Goal: Task Accomplishment & Management: Complete application form

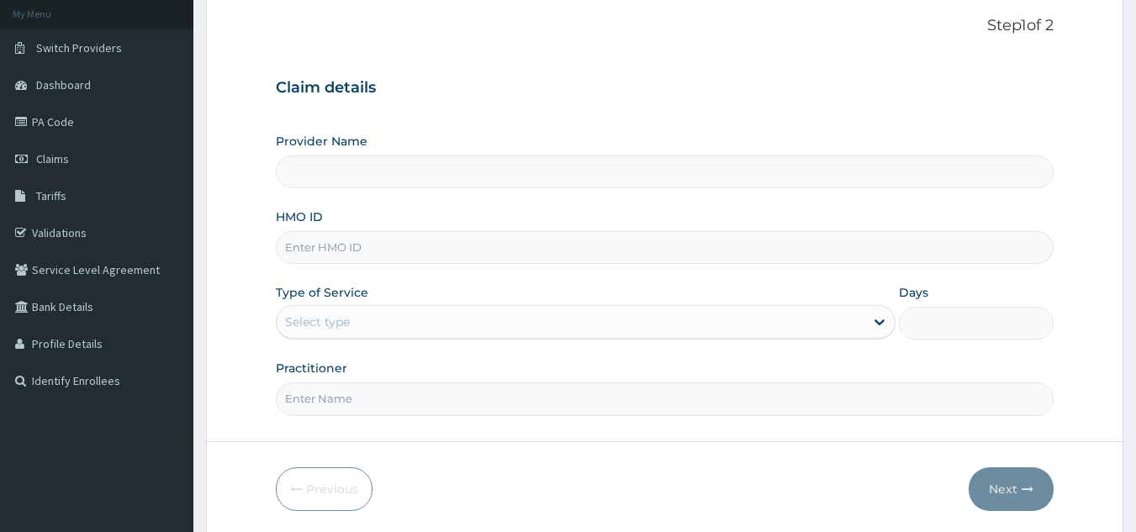
scroll to position [159, 0]
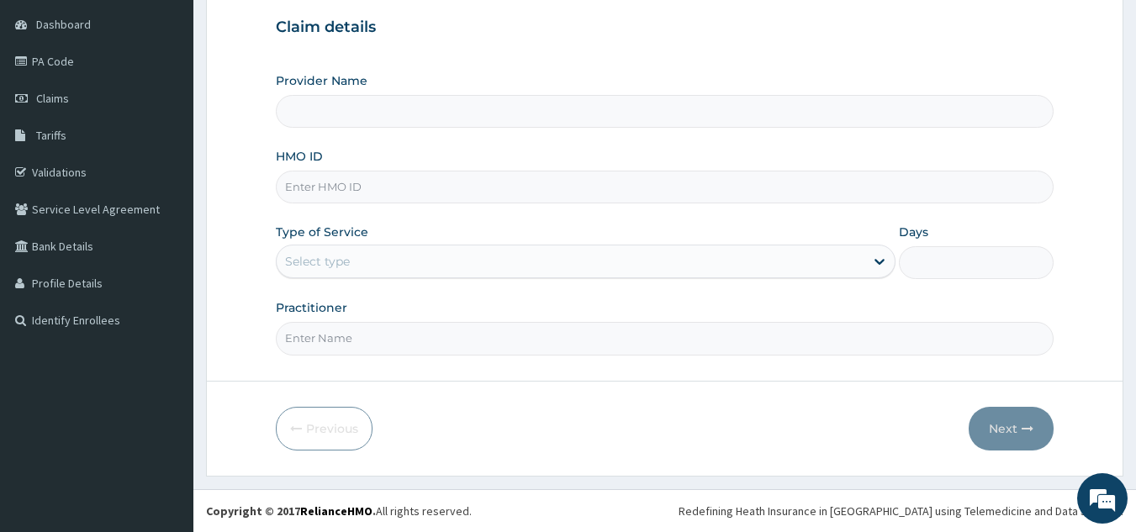
type input "[PERSON_NAME] CLINICS LTD"
click at [486, 188] on input "HMO ID" at bounding box center [665, 187] width 779 height 33
type input "NBC/10268/D"
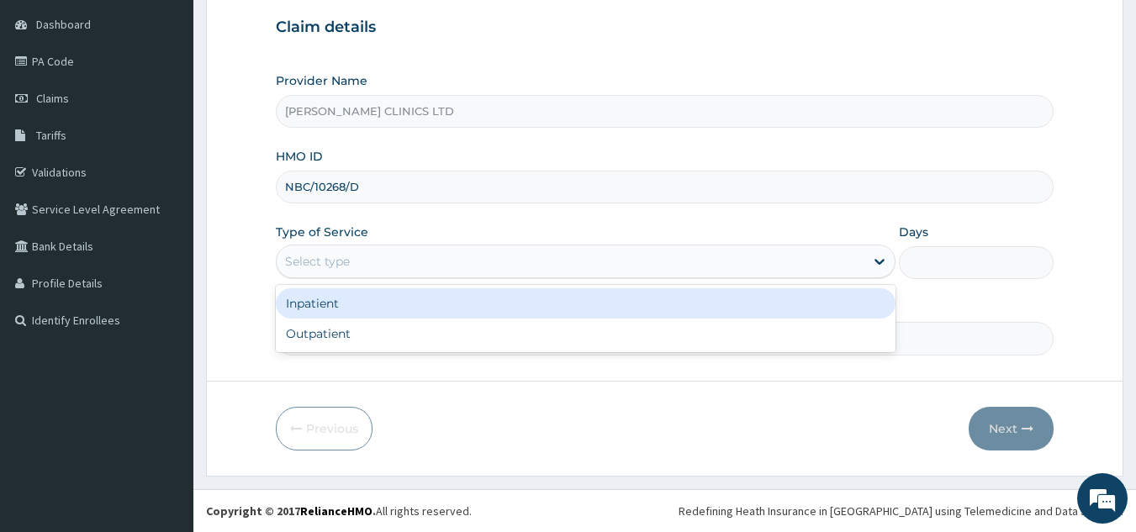
click at [402, 257] on div "Select type" at bounding box center [571, 261] width 588 height 27
click at [389, 255] on div "Select type" at bounding box center [571, 261] width 588 height 27
click at [389, 253] on div "Select type" at bounding box center [571, 261] width 588 height 27
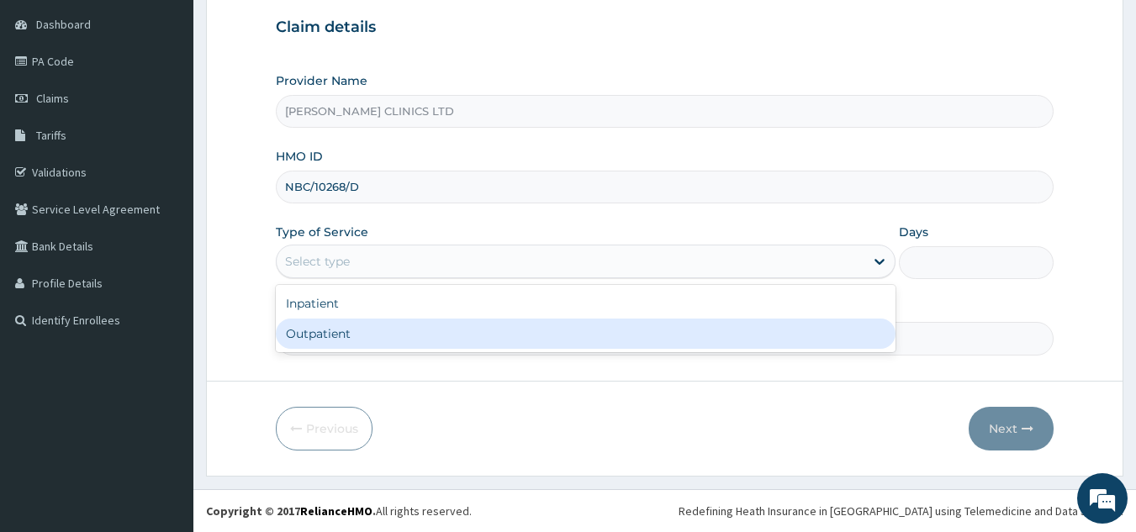
click at [364, 330] on div "Outpatient" at bounding box center [586, 334] width 620 height 30
type input "1"
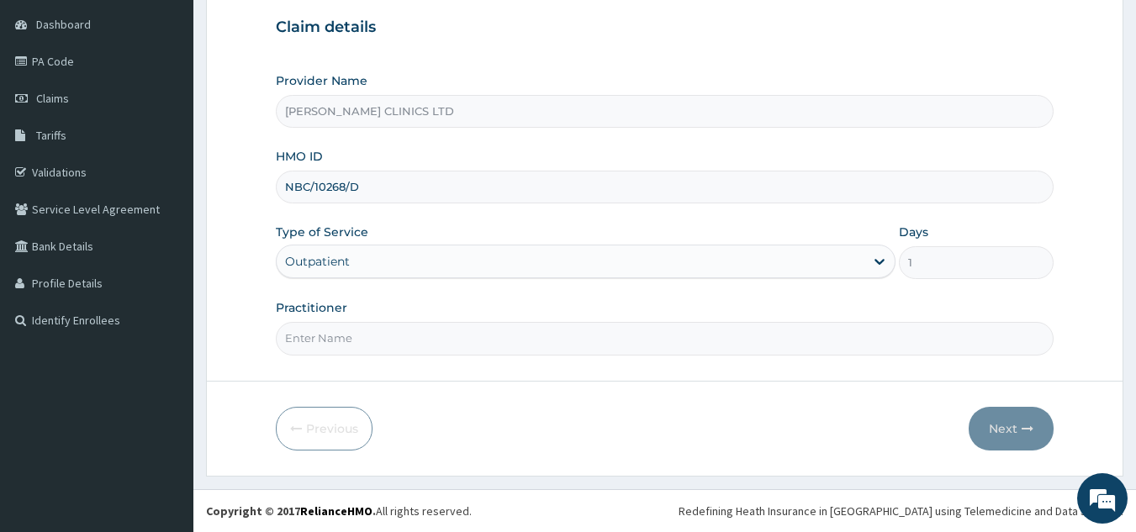
click at [371, 342] on input "Practitioner" at bounding box center [665, 338] width 779 height 33
type input "0"
click at [373, 381] on form "Step 1 of 2 Claim details Provider Name BORIS CLINICS LTD HMO ID NBC/10268/D Ty…" at bounding box center [664, 203] width 917 height 546
click at [992, 428] on button "Next" at bounding box center [1011, 429] width 85 height 44
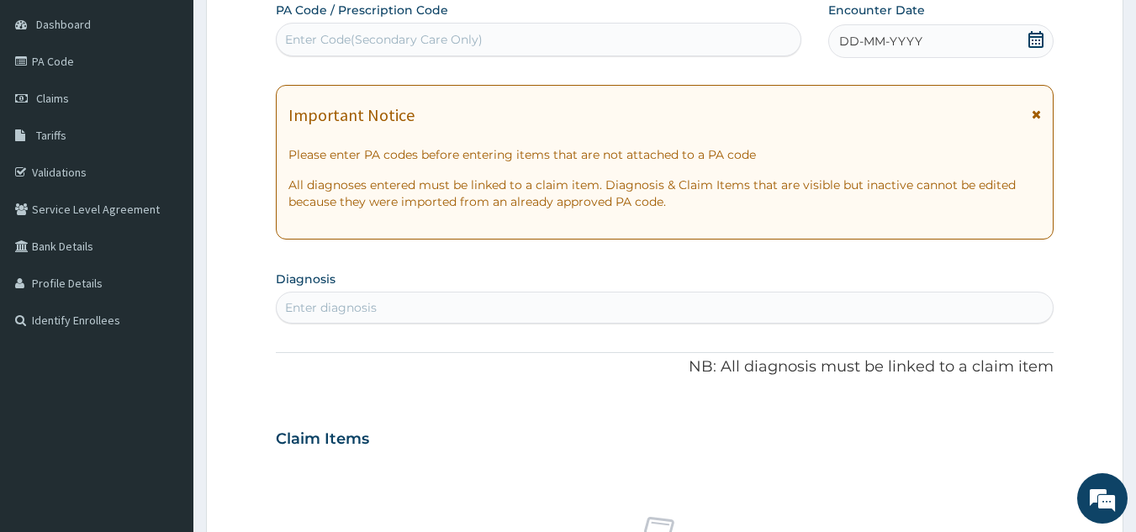
click at [420, 42] on div "Enter Code(Secondary Care Only)" at bounding box center [384, 39] width 198 height 17
type input "PA/61E092"
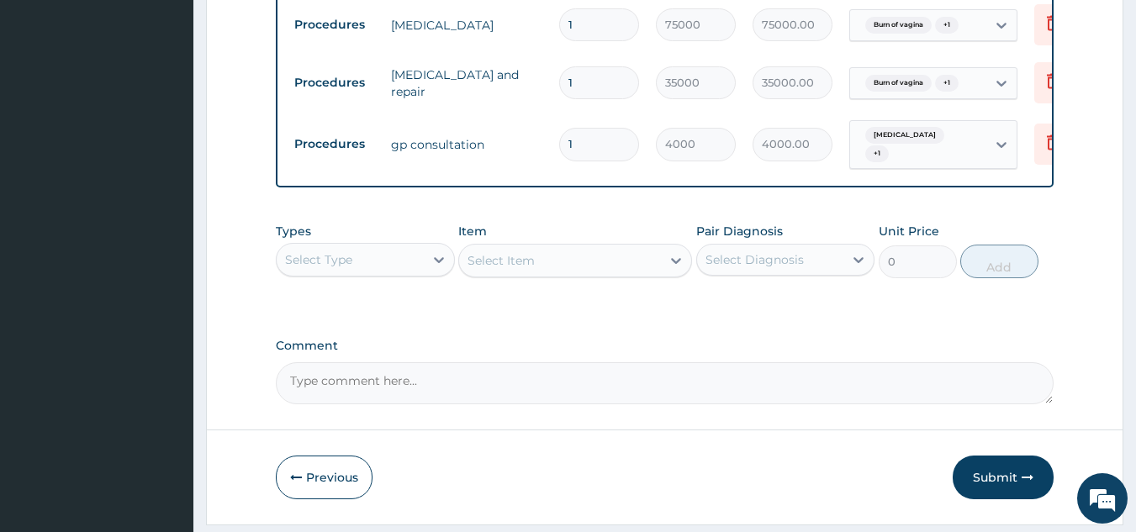
scroll to position [961, 0]
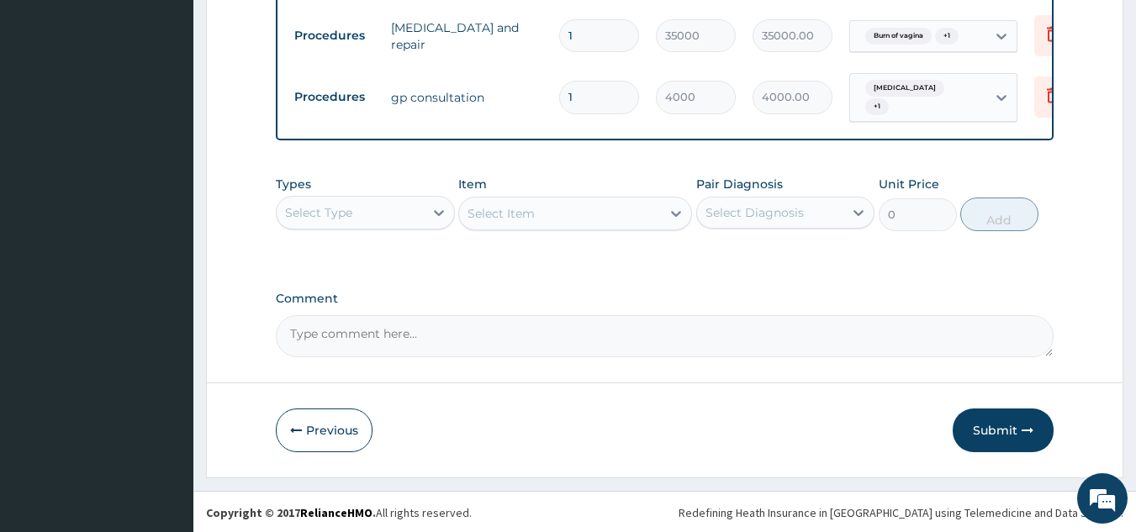
click at [988, 435] on button "Submit" at bounding box center [1003, 431] width 101 height 44
